Goal: Information Seeking & Learning: Learn about a topic

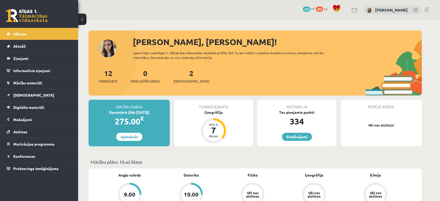
click at [35, 14] on link at bounding box center [27, 15] width 42 height 13
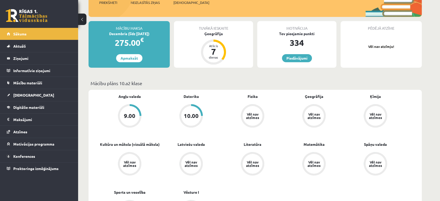
scroll to position [79, 0]
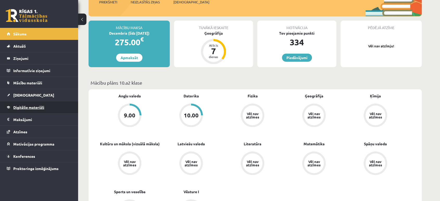
click at [22, 110] on link "Digitālie materiāli" at bounding box center [39, 107] width 65 height 12
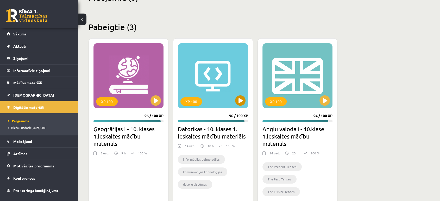
scroll to position [140, 0]
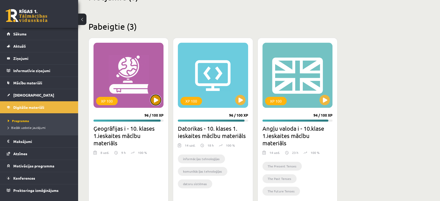
click at [156, 97] on button at bounding box center [155, 100] width 10 height 10
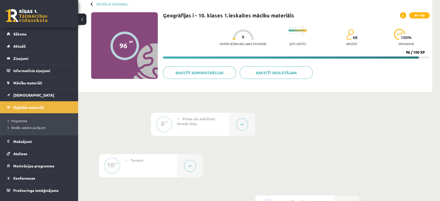
scroll to position [27, 0]
